Goal: Task Accomplishment & Management: Complete application form

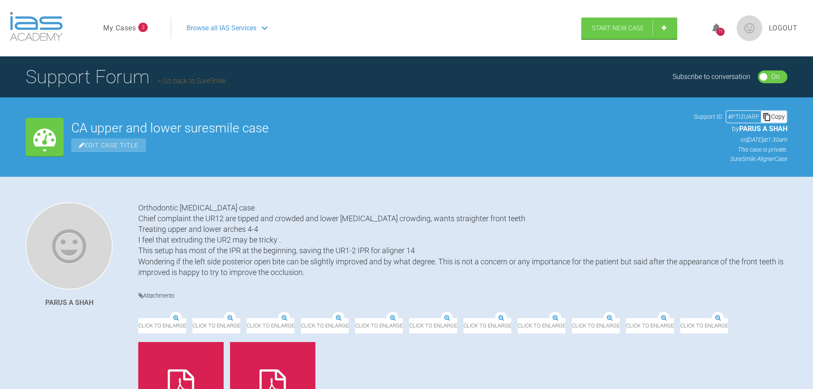
click at [272, 23] on div "Browse all IAS Services" at bounding box center [372, 27] width 387 height 21
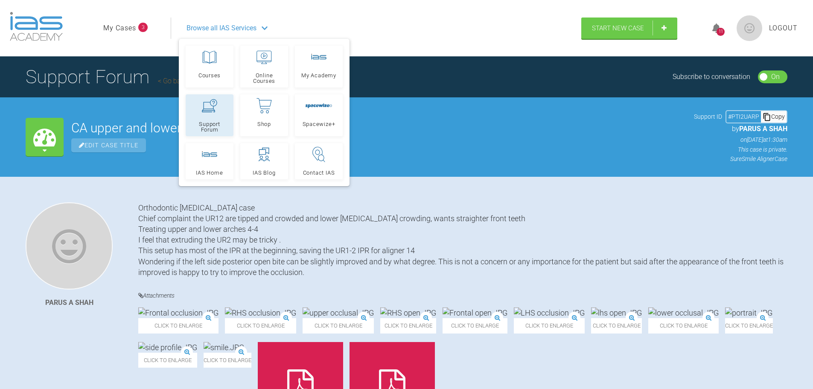
click at [209, 118] on link "Support Forum" at bounding box center [210, 115] width 48 height 42
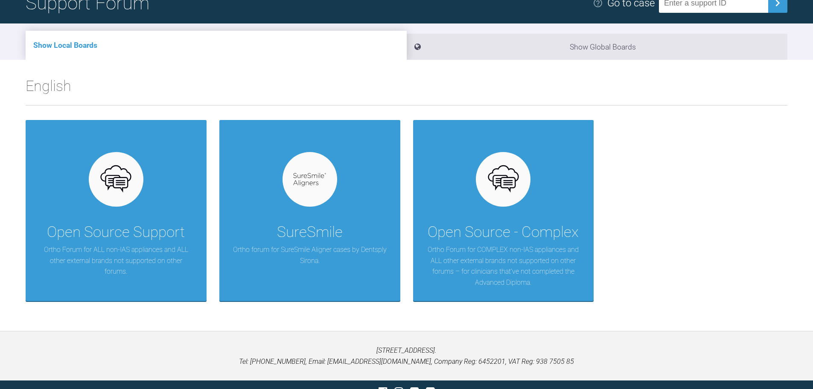
scroll to position [76, 0]
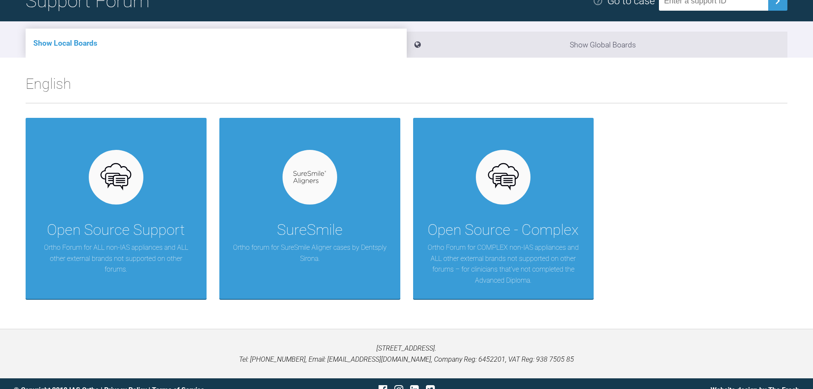
click at [336, 191] on div "SureSmile Ortho forum for SureSmile Aligner cases by Dentsply Sirona." at bounding box center [309, 208] width 181 height 181
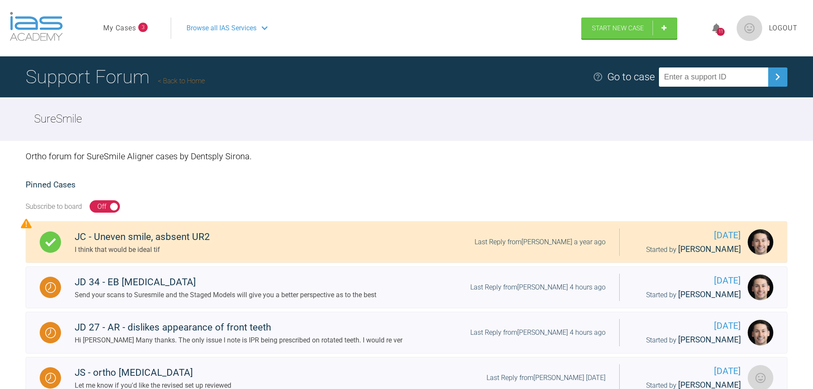
click at [712, 29] on icon at bounding box center [716, 28] width 9 height 10
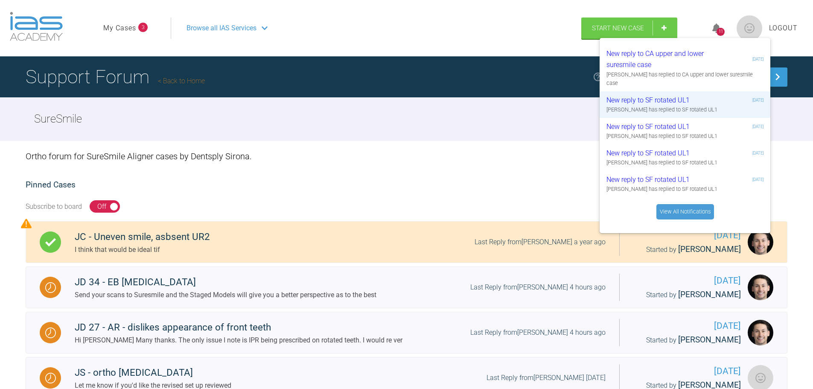
click at [127, 30] on link "My Cases" at bounding box center [119, 28] width 33 height 11
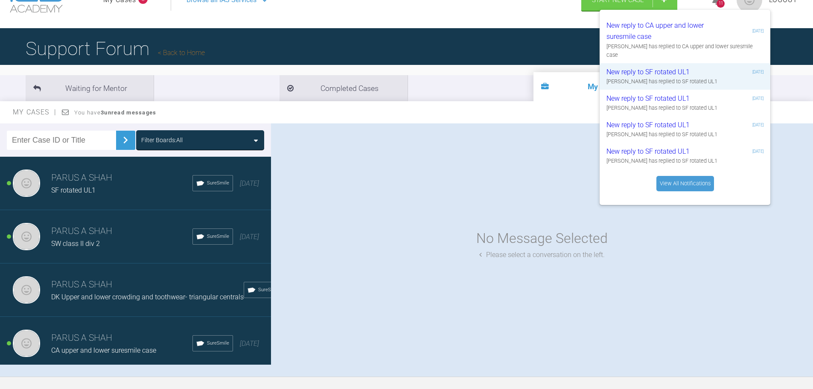
scroll to position [29, 0]
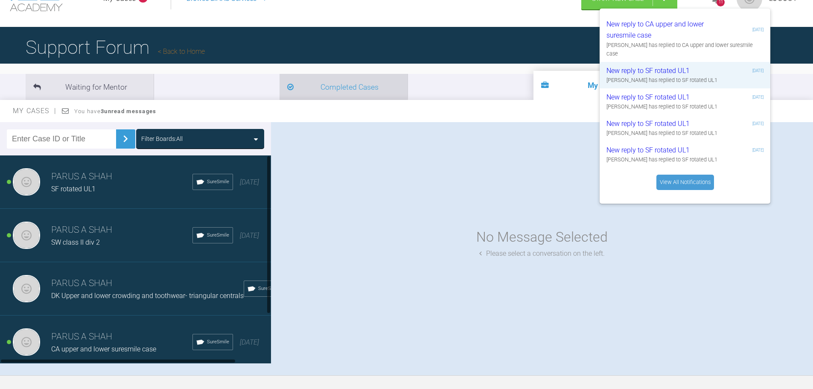
click at [279, 83] on li "Completed Cases" at bounding box center [343, 87] width 128 height 26
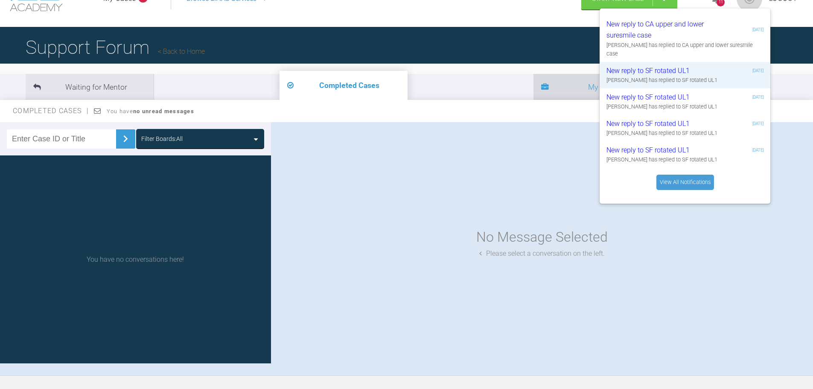
click at [533, 82] on li "3 My Cases" at bounding box center [597, 87] width 128 height 26
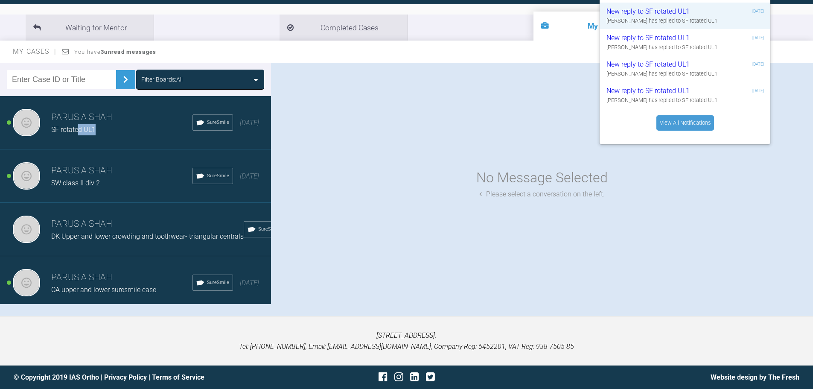
drag, startPoint x: 78, startPoint y: 131, endPoint x: 103, endPoint y: 124, distance: 26.0
click at [103, 124] on div "PARUS A SHAH SF rotated UL1" at bounding box center [121, 122] width 141 height 25
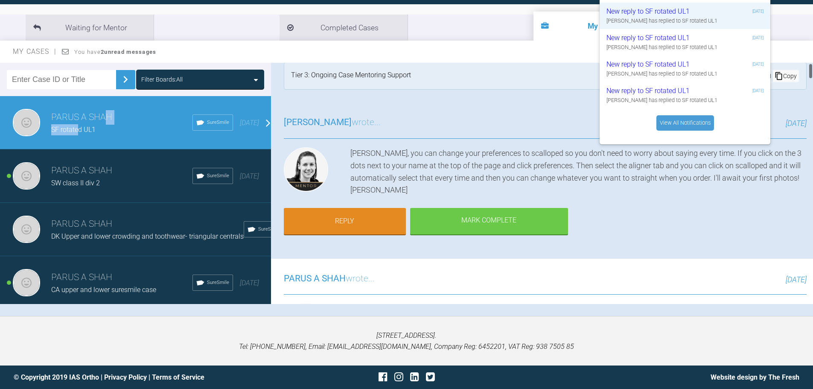
scroll to position [16, 0]
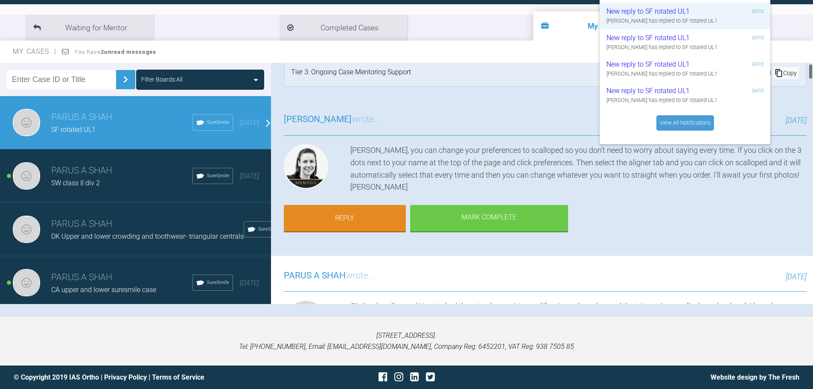
click at [663, 170] on div "Okey doke, you can change your preferences to scalloped so you don't need to wo…" at bounding box center [578, 168] width 456 height 49
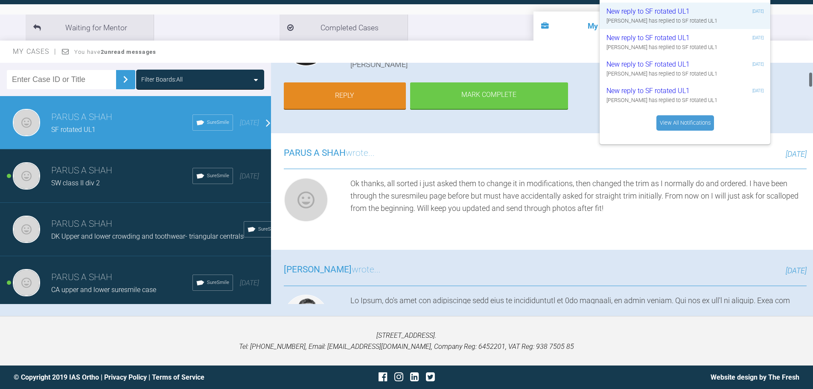
scroll to position [139, 0]
click at [582, 160] on div "PARUS A SHAH wrote... 2 months ago" at bounding box center [545, 156] width 523 height 23
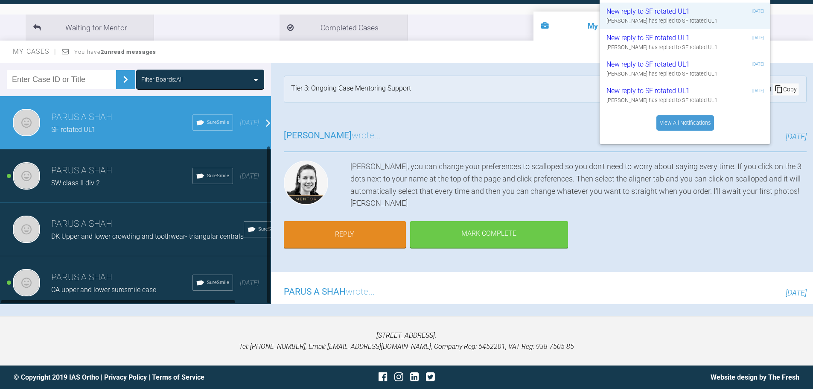
scroll to position [64, 0]
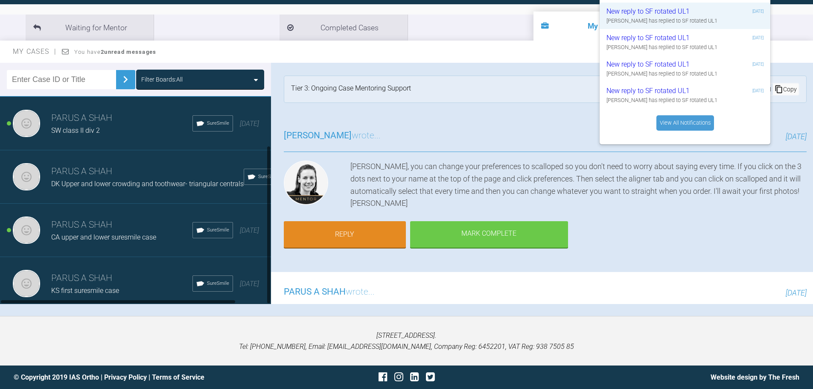
click at [89, 285] on div "KS first suresmile case" at bounding box center [121, 290] width 141 height 11
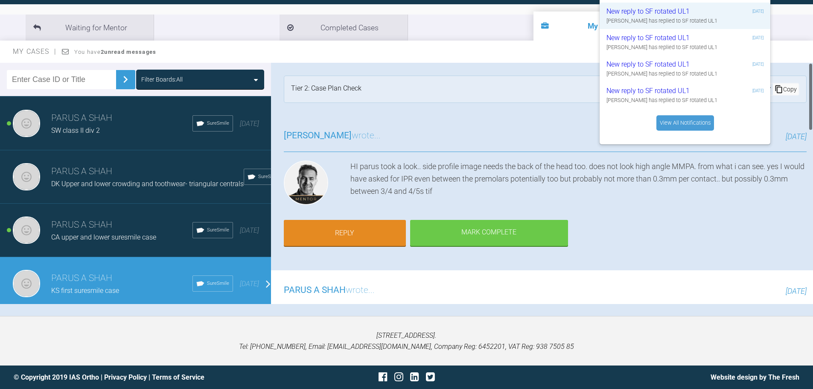
click at [667, 189] on div "HI parus took a look.. side profile image needs the back of the head too. does …" at bounding box center [578, 184] width 456 height 48
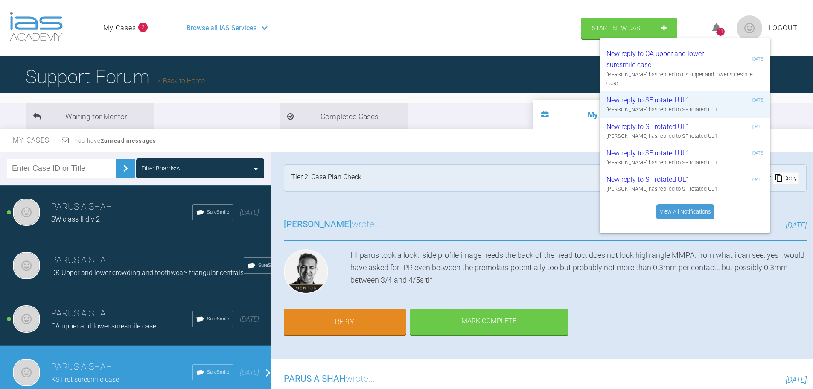
click at [714, 30] on icon at bounding box center [716, 28] width 9 height 10
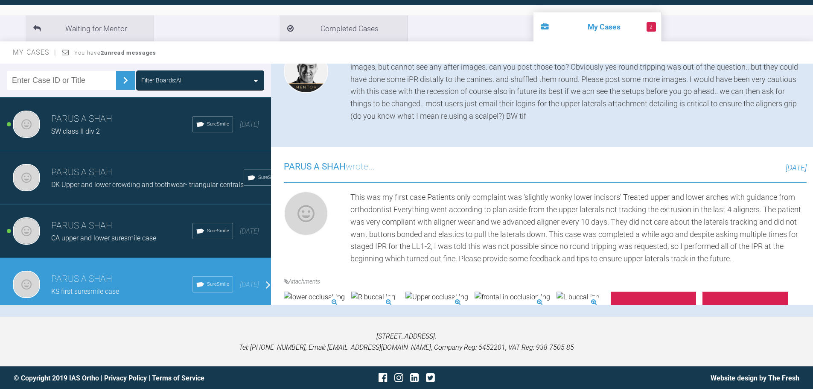
scroll to position [423, 0]
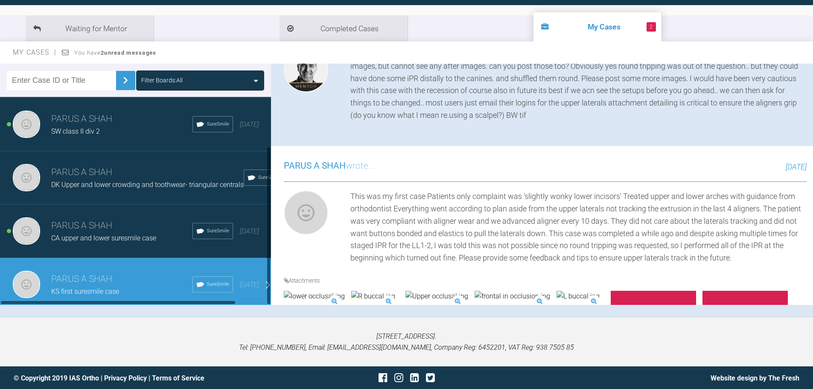
click at [102, 232] on div "CA upper and lower suresmile case" at bounding box center [121, 237] width 141 height 11
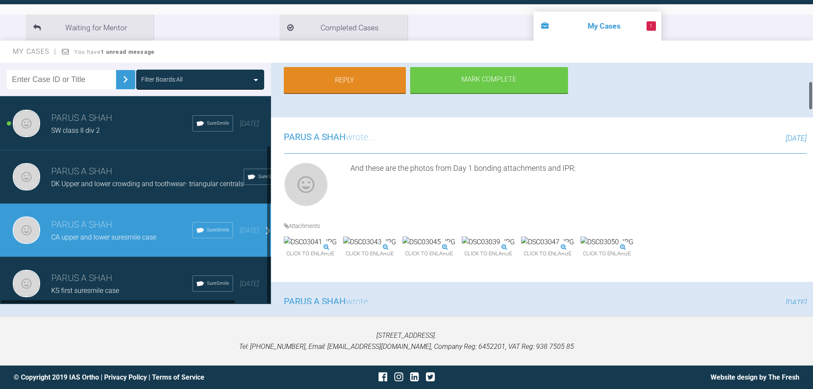
scroll to position [0, 0]
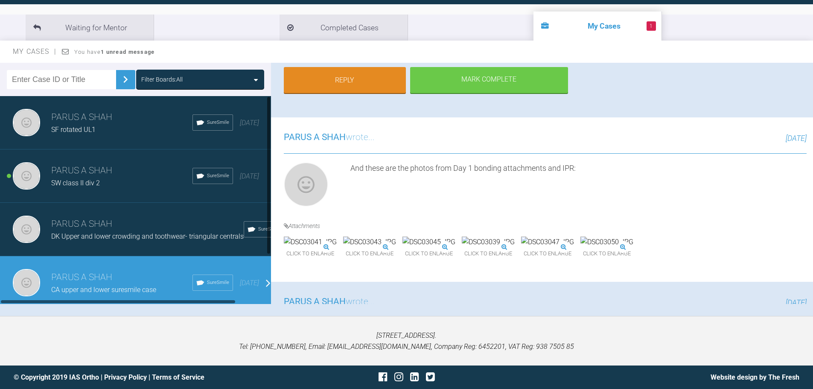
click at [100, 170] on h3 "PARUS A SHAH" at bounding box center [121, 170] width 141 height 15
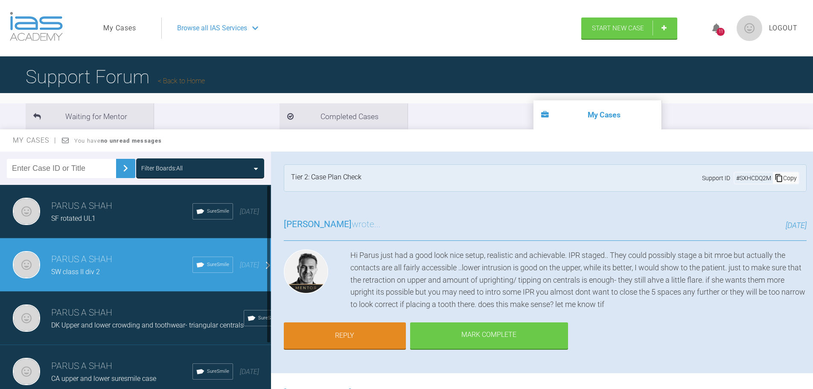
click at [102, 205] on h3 "PARUS A SHAH" at bounding box center [121, 206] width 141 height 15
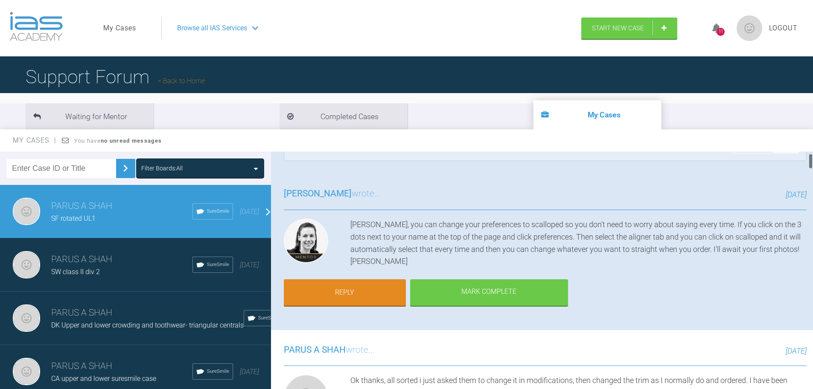
scroll to position [26, 0]
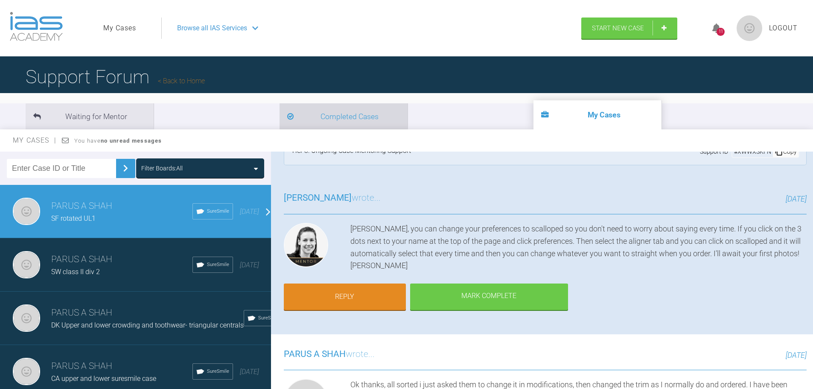
click at [279, 115] on li "Completed Cases" at bounding box center [343, 116] width 128 height 26
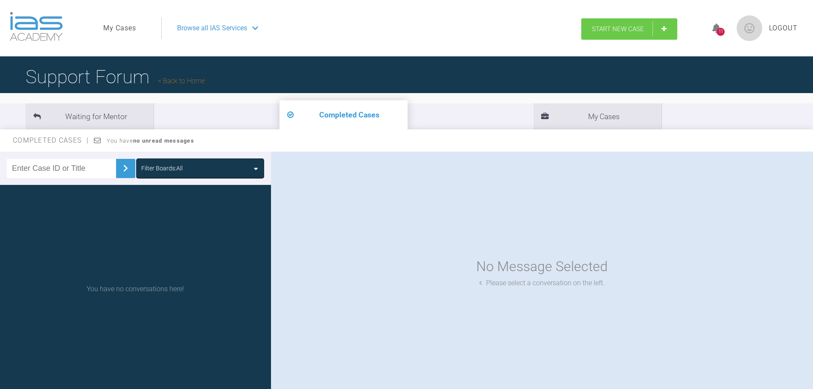
click at [634, 31] on span "Start New Case" at bounding box center [618, 29] width 52 height 8
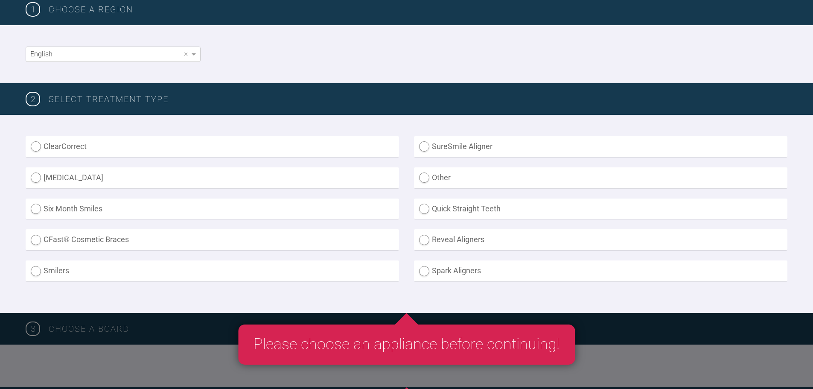
scroll to position [142, 0]
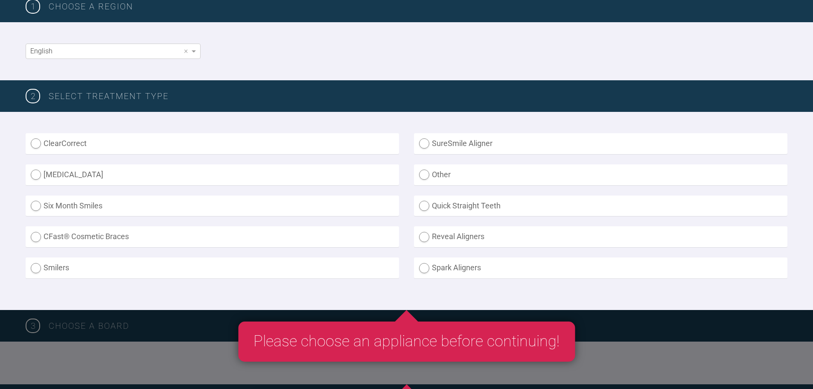
click at [425, 141] on label "SureSmile Aligner" at bounding box center [600, 143] width 373 height 21
radio Aligner "true"
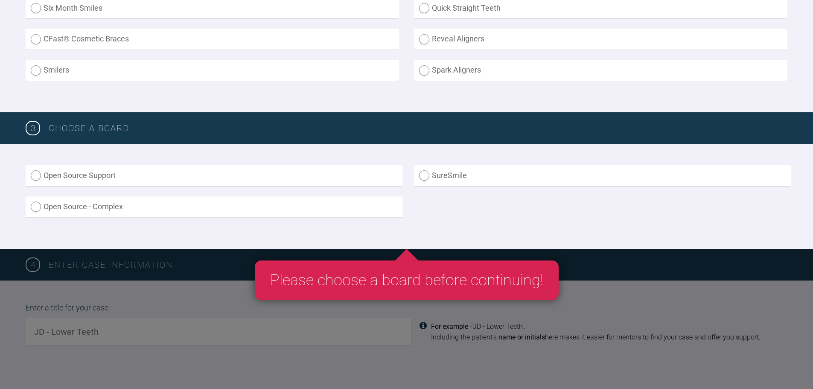
scroll to position [340, 0]
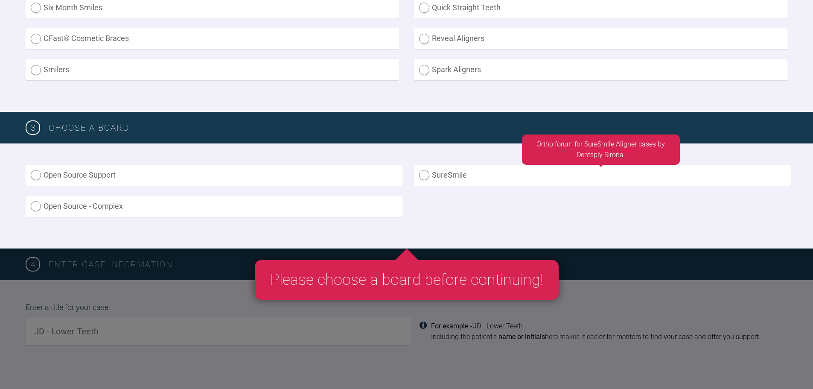
click at [425, 177] on label "SureSmile" at bounding box center [602, 175] width 377 height 21
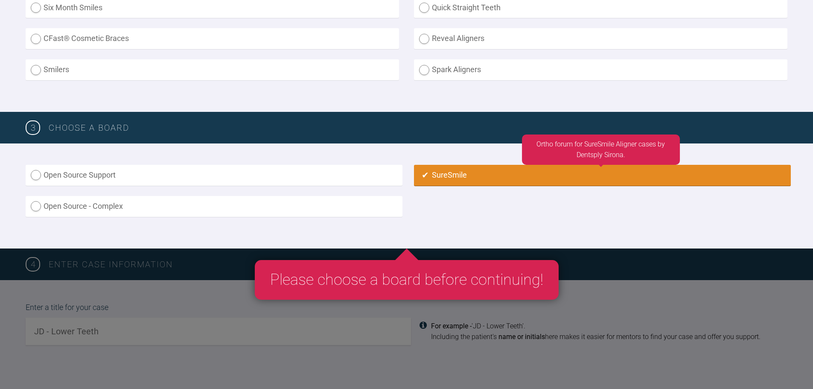
radio input "true"
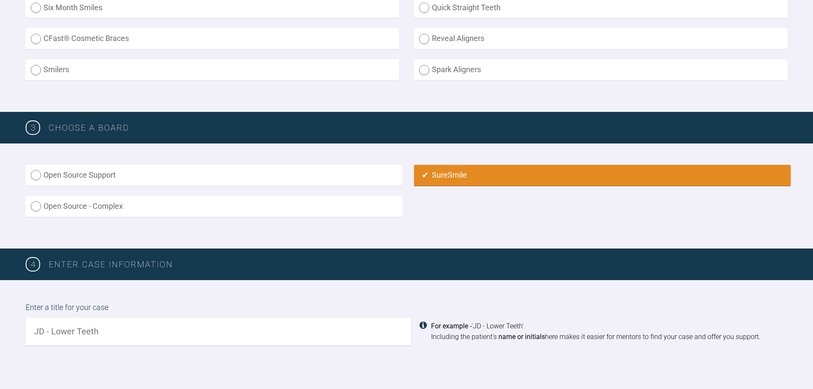
scroll to position [505, 0]
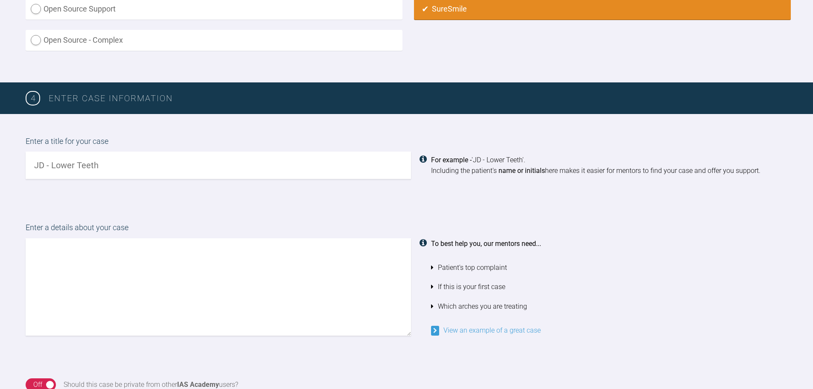
drag, startPoint x: 134, startPoint y: 169, endPoint x: 0, endPoint y: 167, distance: 134.4
click at [0, 167] on div "Enter a title for your case For example - 'JD - Lower Teeth'. Including the pat…" at bounding box center [406, 157] width 813 height 87
type input "EG upper and lower class 2 div 2"
